Goal: Find specific page/section: Find specific page/section

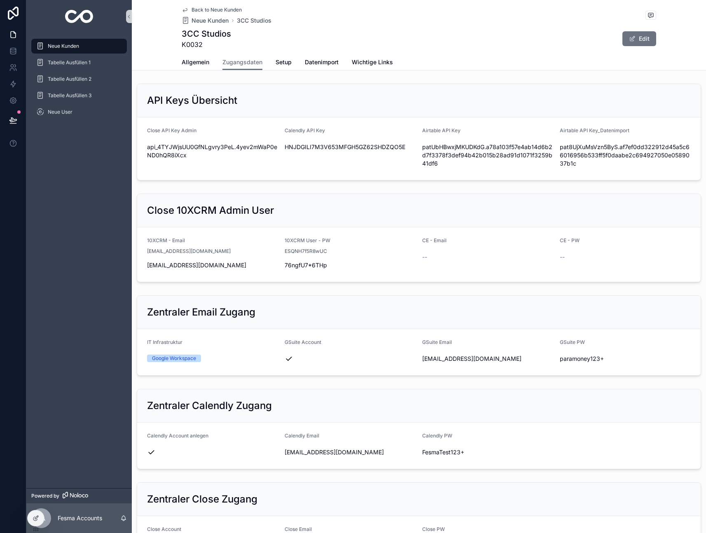
scroll to position [383, 0]
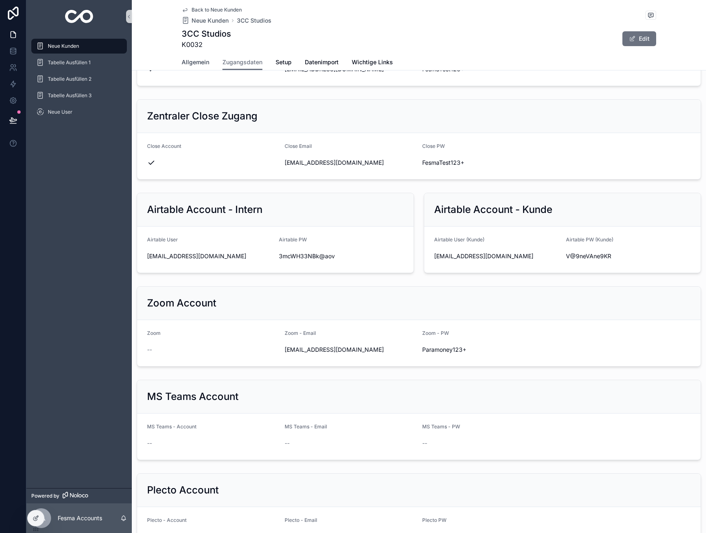
click at [190, 61] on span "Allgemein" at bounding box center [196, 62] width 28 height 8
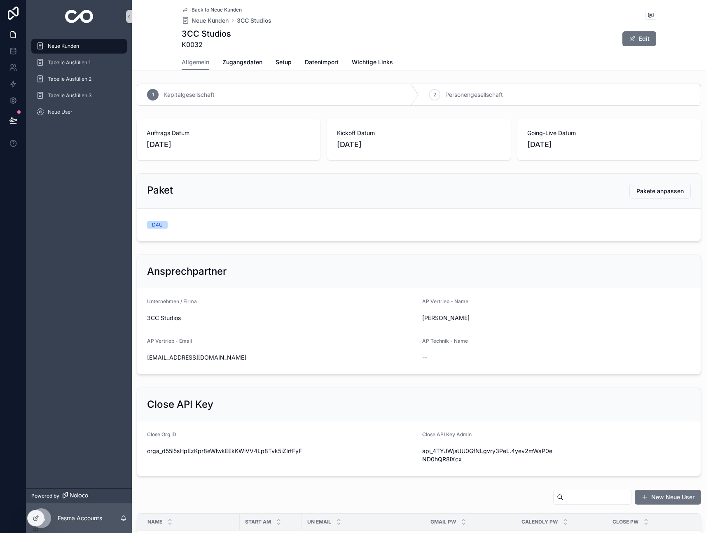
drag, startPoint x: 61, startPoint y: 35, endPoint x: 62, endPoint y: 42, distance: 7.0
click at [61, 35] on div "Neue Kunden Tabelle Ausfüllen 1 Tabelle Ausfüllen 2 Tabelle Ausfüllen 3 Neue Us…" at bounding box center [78, 81] width 105 height 97
click at [62, 42] on div "Neue Kunden" at bounding box center [79, 46] width 86 height 13
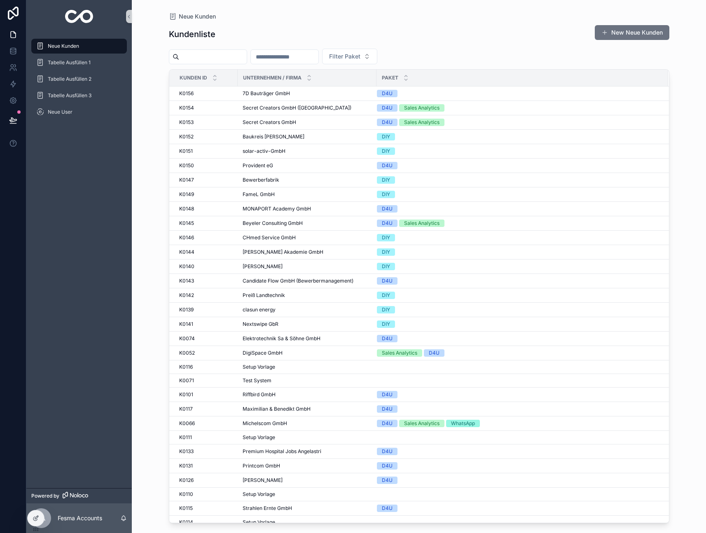
click at [288, 60] on input "scrollable content" at bounding box center [285, 57] width 68 height 12
click at [193, 61] on input "scrollable content" at bounding box center [213, 57] width 68 height 12
type input "*****"
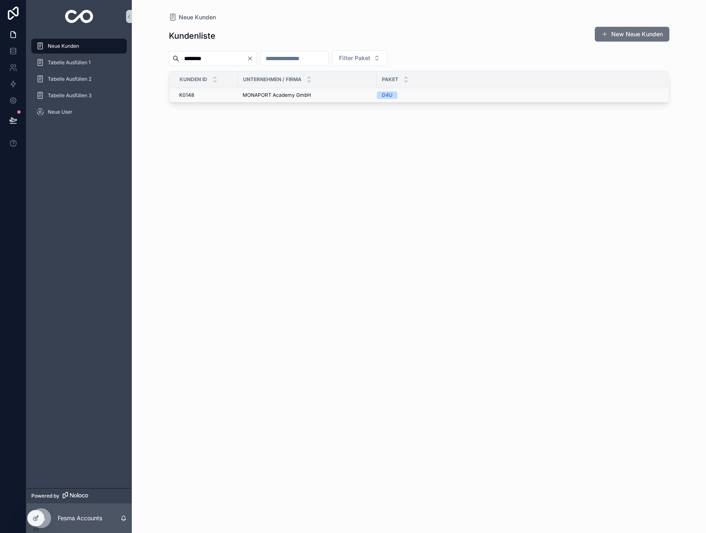
type input "********"
click at [241, 93] on td "MONAPORT Academy GmbH MONAPORT Academy GmbH" at bounding box center [307, 95] width 139 height 14
click at [300, 93] on span "MONAPORT Academy GmbH" at bounding box center [277, 95] width 68 height 7
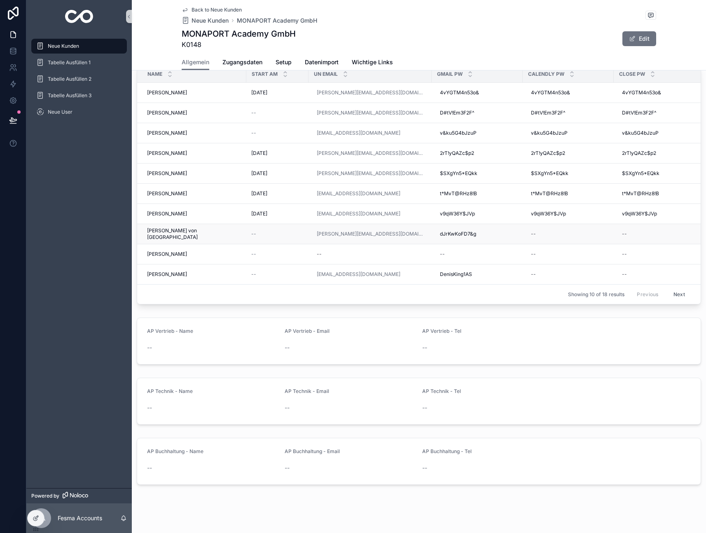
scroll to position [456, 0]
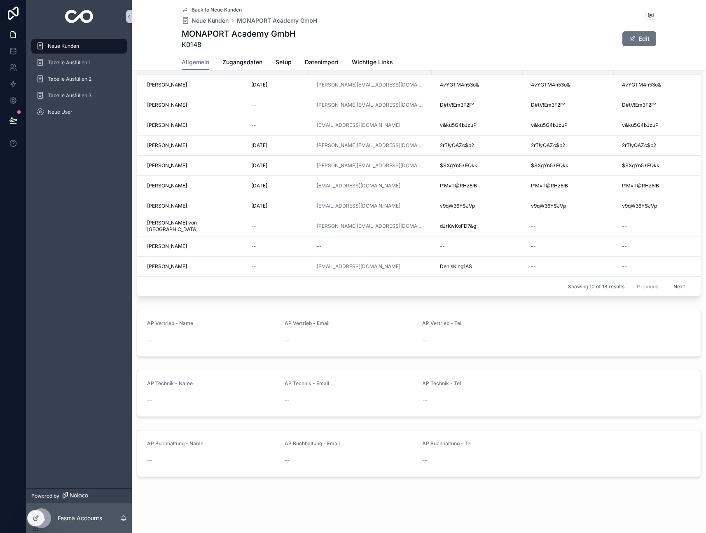
click at [247, 72] on div "Start am" at bounding box center [277, 66] width 61 height 16
click at [244, 62] on span "Zugangsdaten" at bounding box center [242, 62] width 40 height 8
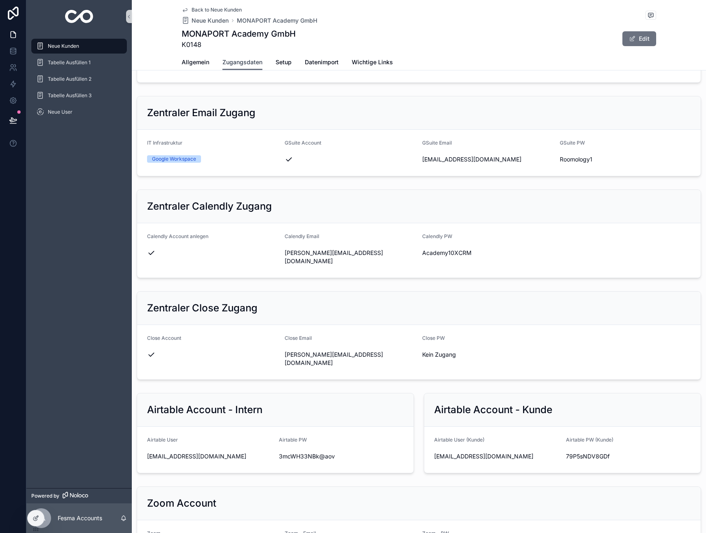
scroll to position [197, 0]
click at [280, 256] on icon "scrollable content" at bounding box center [279, 257] width 7 height 7
click at [418, 252] on icon "scrollable content" at bounding box center [417, 253] width 7 height 7
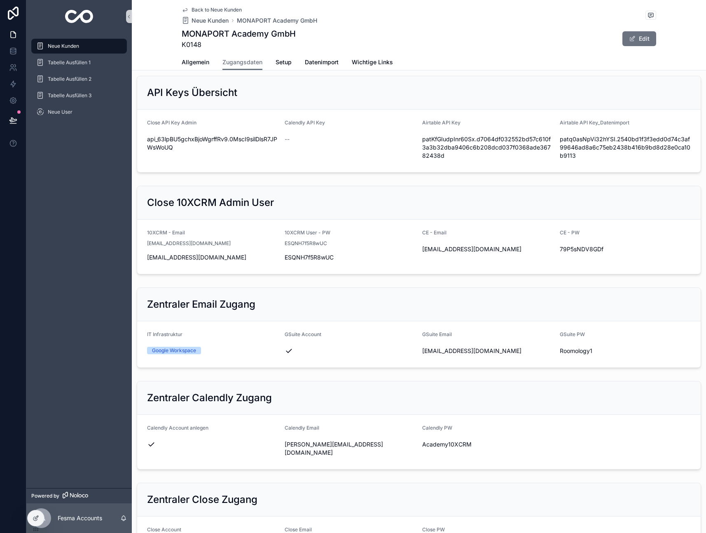
scroll to position [0, 0]
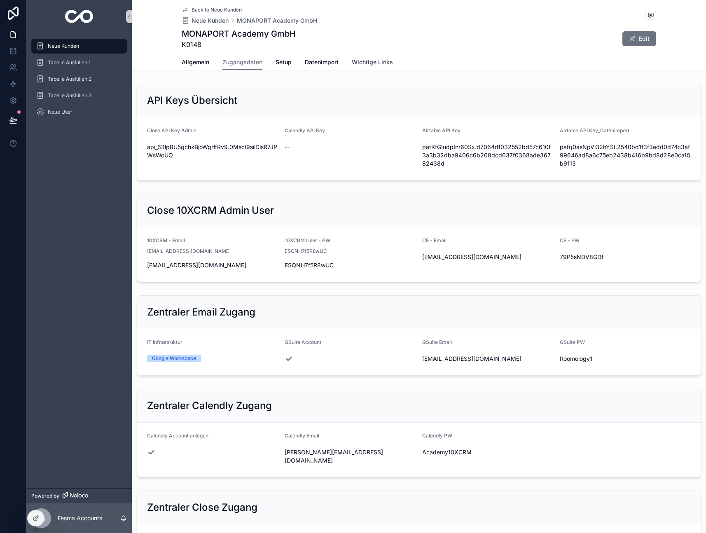
click at [364, 61] on span "Wichtige Links" at bounding box center [372, 62] width 41 height 8
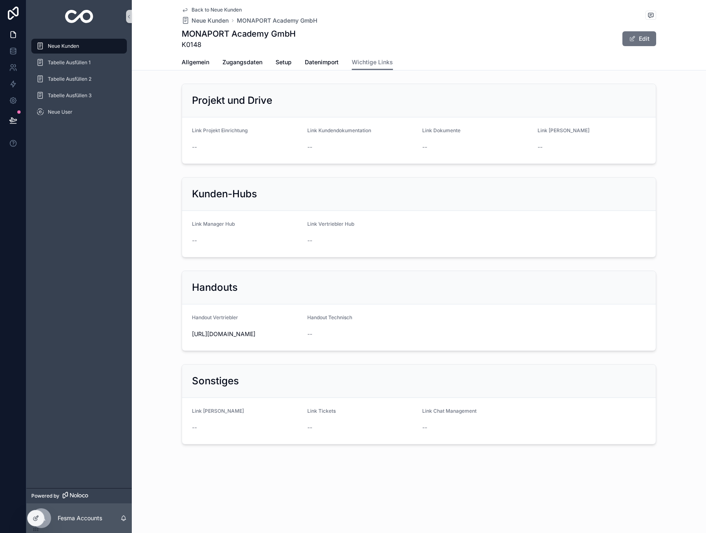
click at [65, 49] on span "Neue Kunden" at bounding box center [63, 46] width 31 height 7
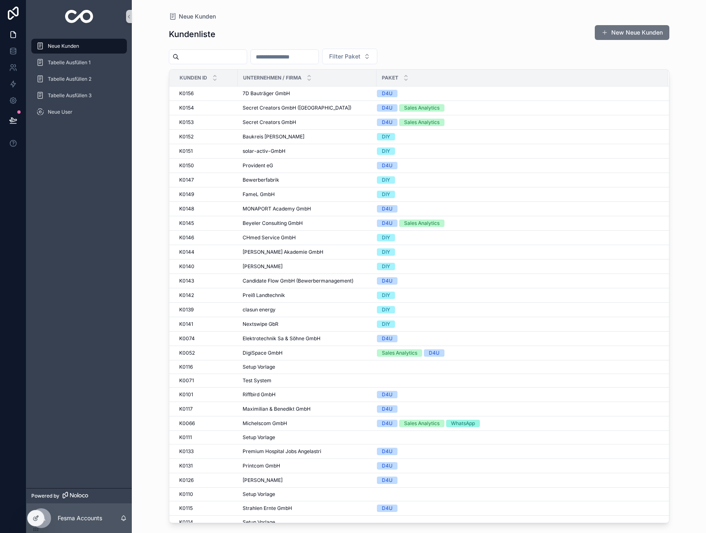
click at [68, 46] on span "Neue Kunden" at bounding box center [63, 46] width 31 height 7
click at [74, 51] on div "Neue Kunden" at bounding box center [79, 46] width 86 height 13
